Goal: Information Seeking & Learning: Learn about a topic

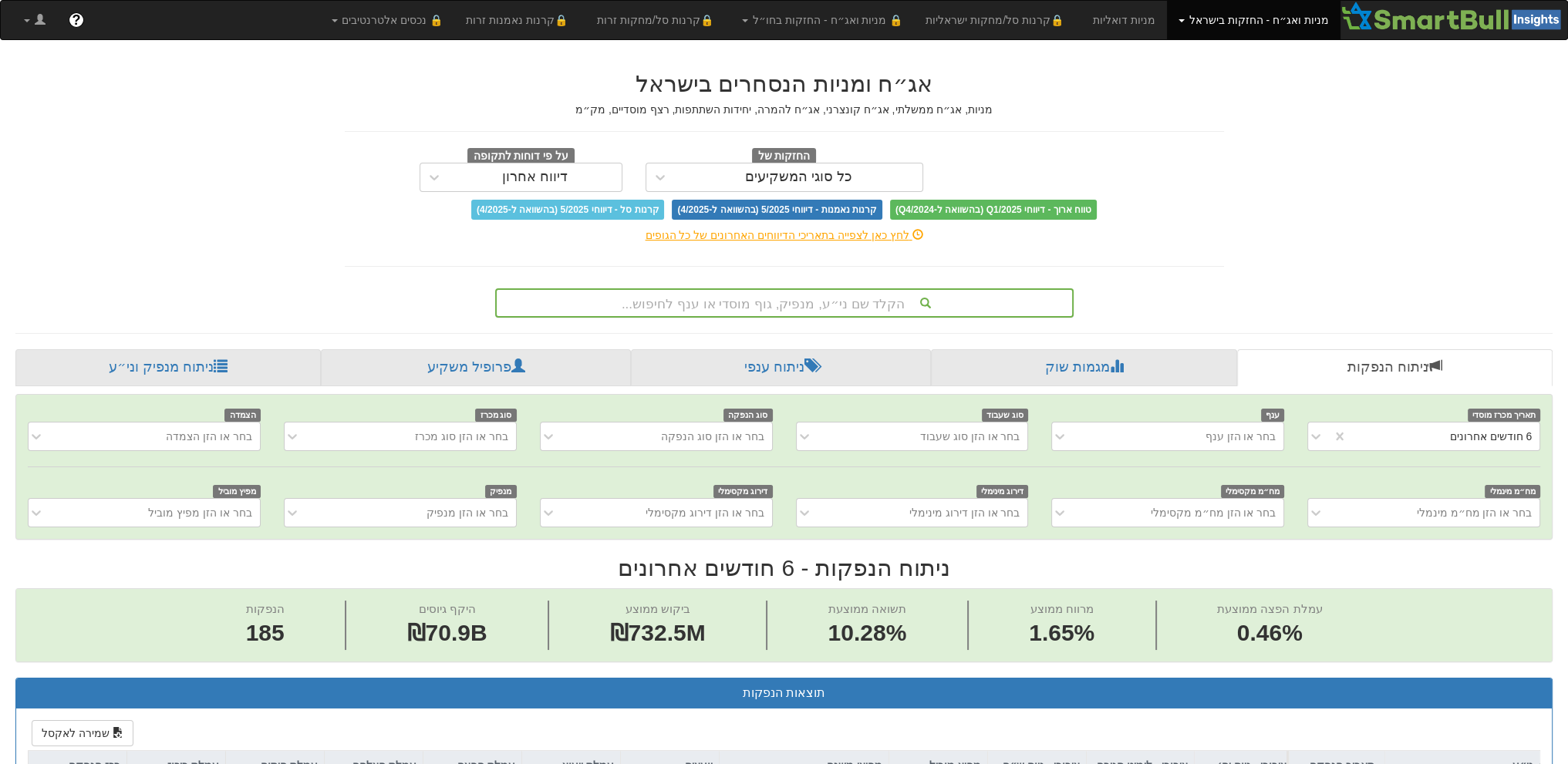
click at [799, 303] on div "הקלד שם ני״ע, מנפיק, גוף מוסדי או ענף לחיפוש..." at bounding box center [784, 303] width 576 height 26
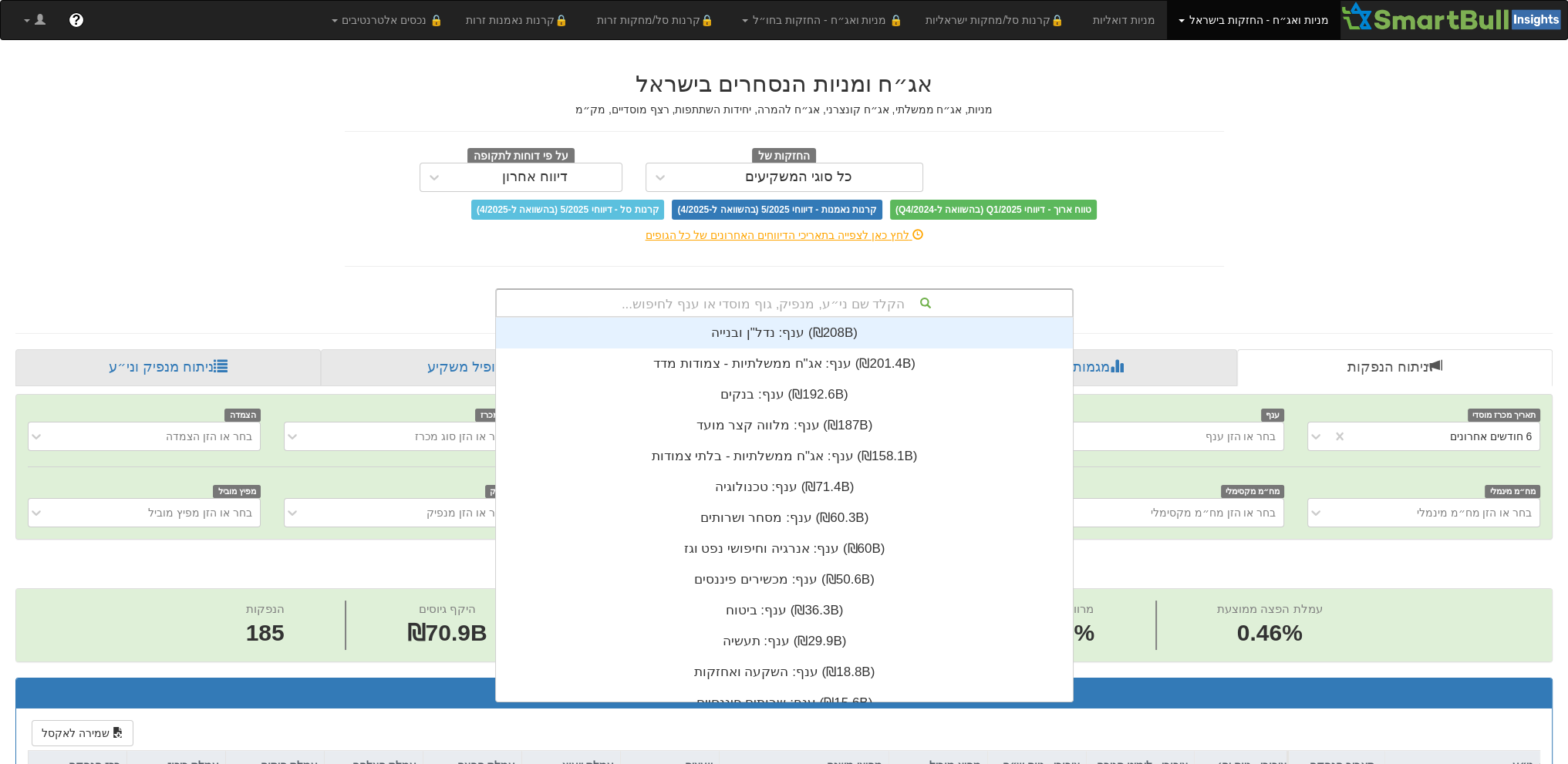
scroll to position [12, 0]
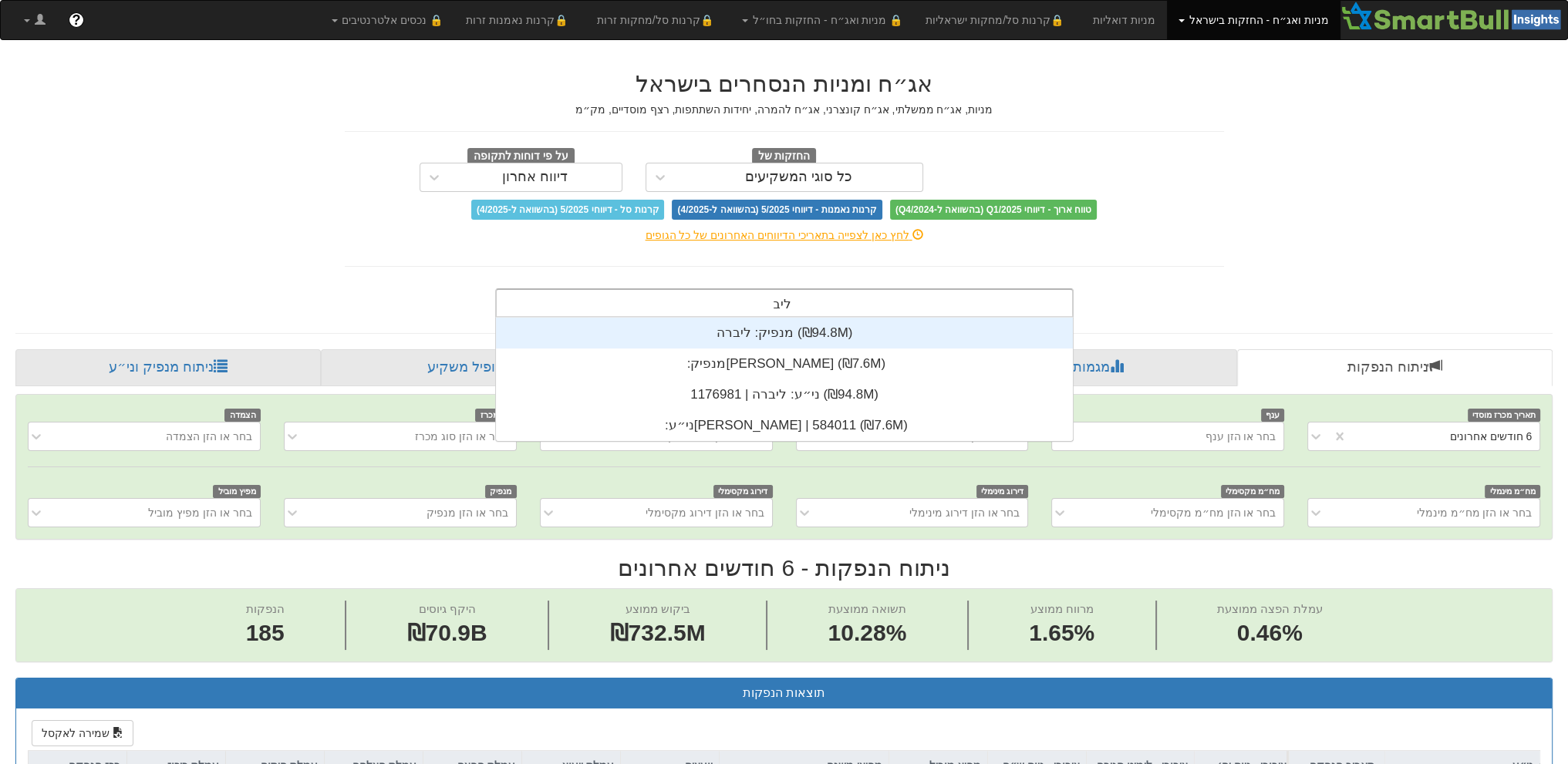
type input "ליברה"
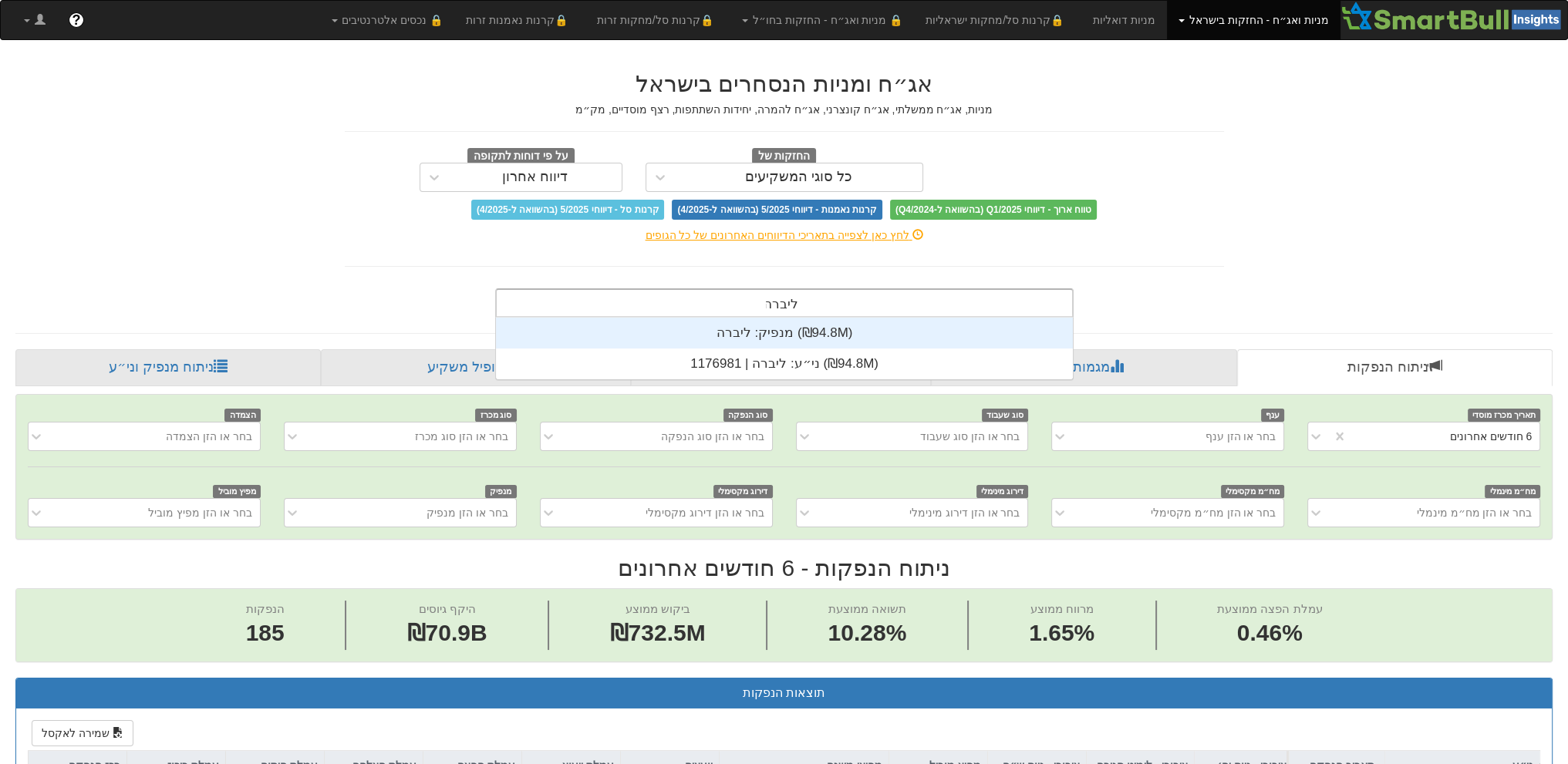
click at [788, 337] on div "מנפיק: ‏ליברה ‎(₪94.8M)‎" at bounding box center [784, 333] width 577 height 31
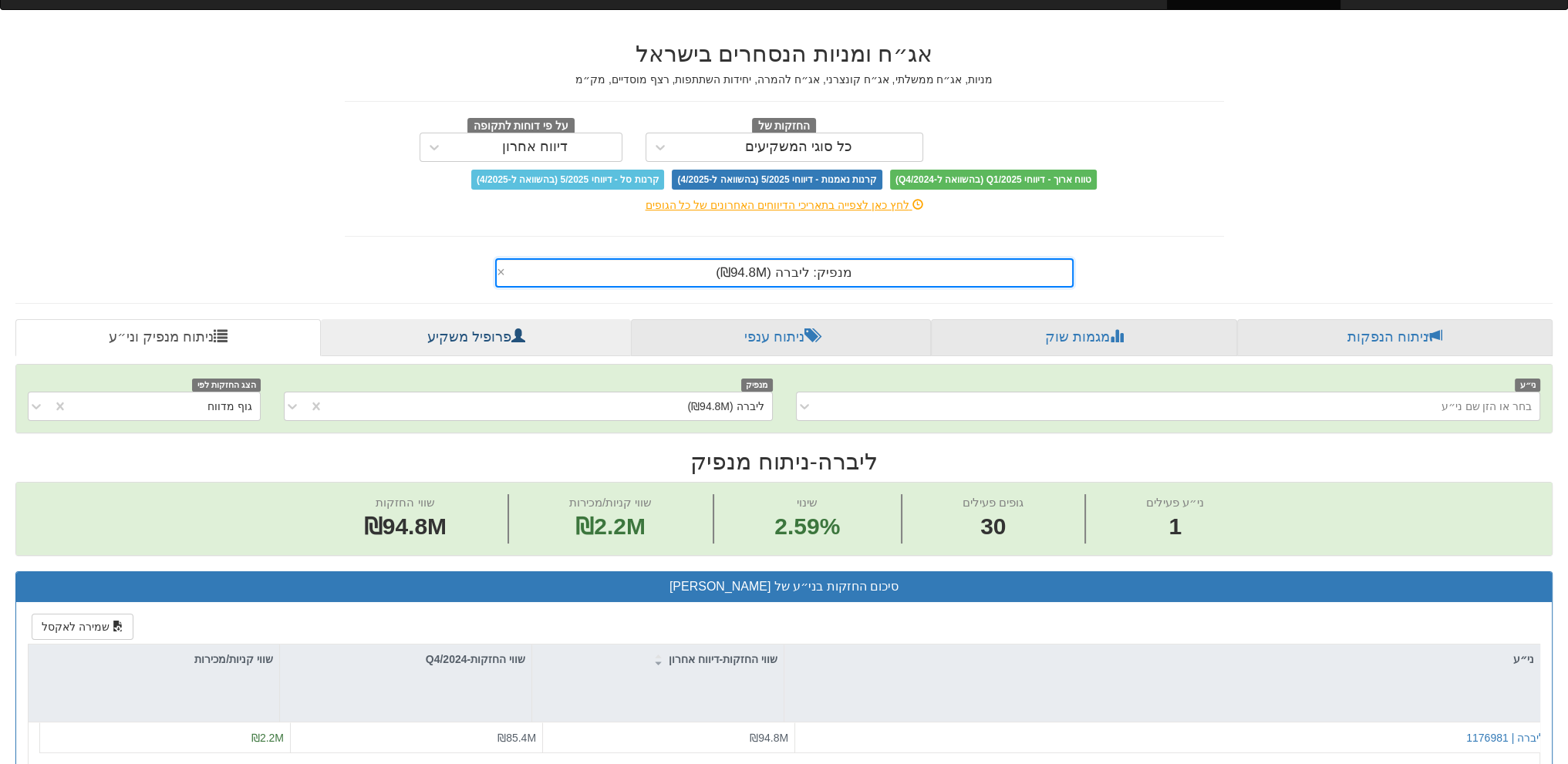
scroll to position [154, 0]
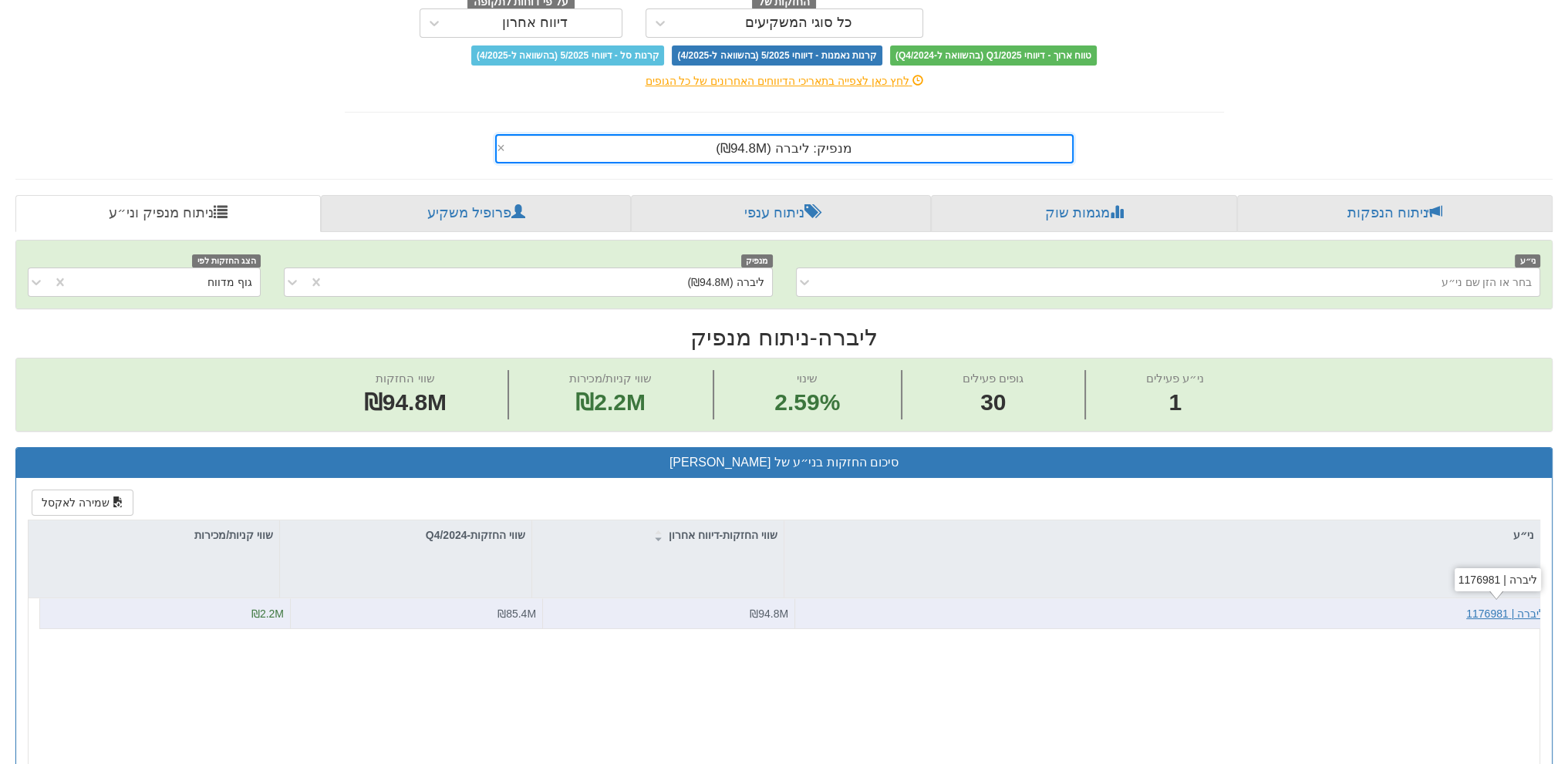
click at [1497, 610] on div "ליברה | 1176981" at bounding box center [1505, 614] width 78 height 15
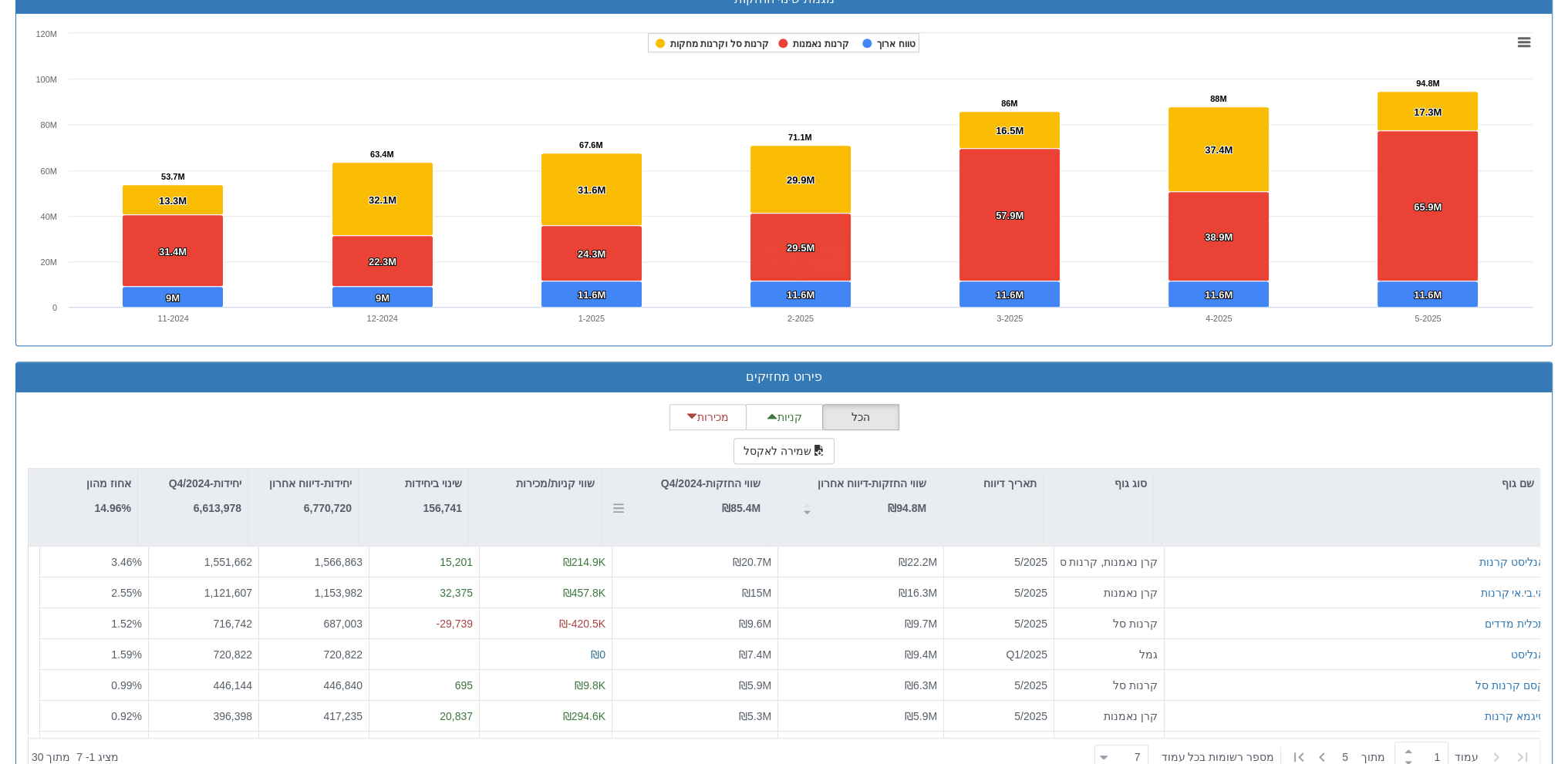
scroll to position [1074, 0]
